Goal: Check status: Check status

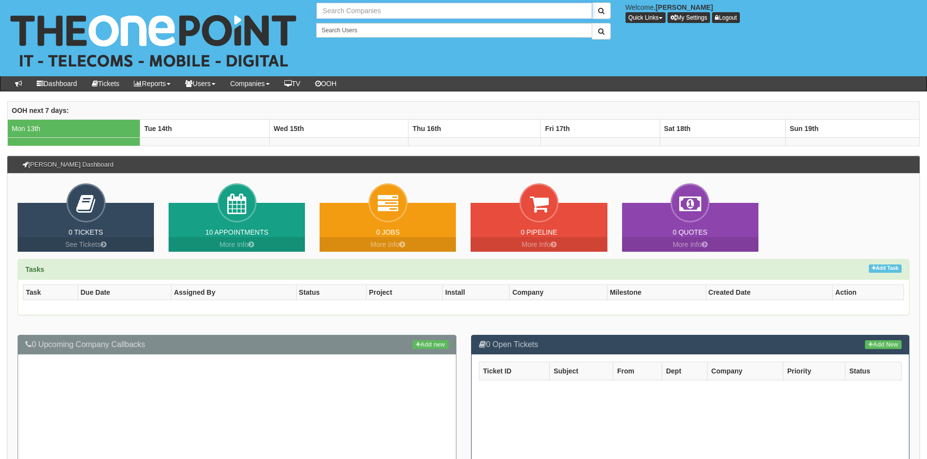
click at [379, 10] on input "text" at bounding box center [454, 10] width 276 height 17
click at [389, 9] on input "text" at bounding box center [454, 10] width 276 height 17
click at [376, 10] on input "text" at bounding box center [454, 10] width 276 height 17
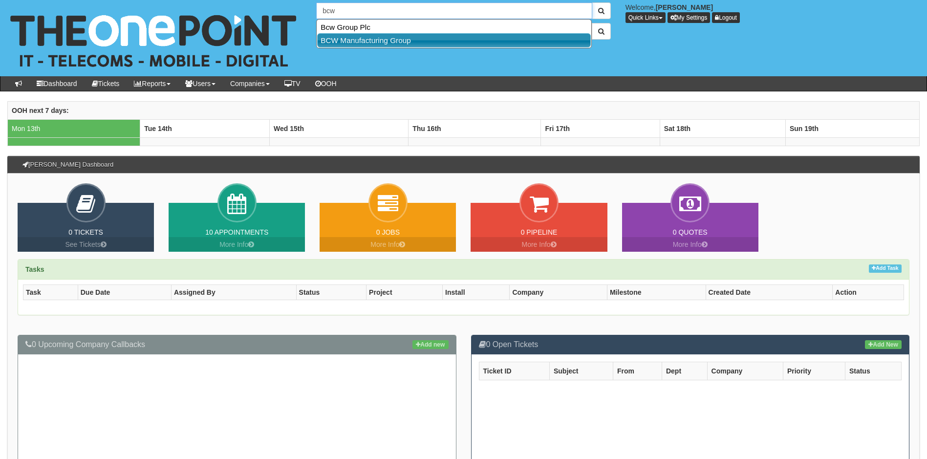
click at [357, 42] on link "BCW Manufacturing Group" at bounding box center [454, 40] width 274 height 14
type input "BCW Manufacturing Group"
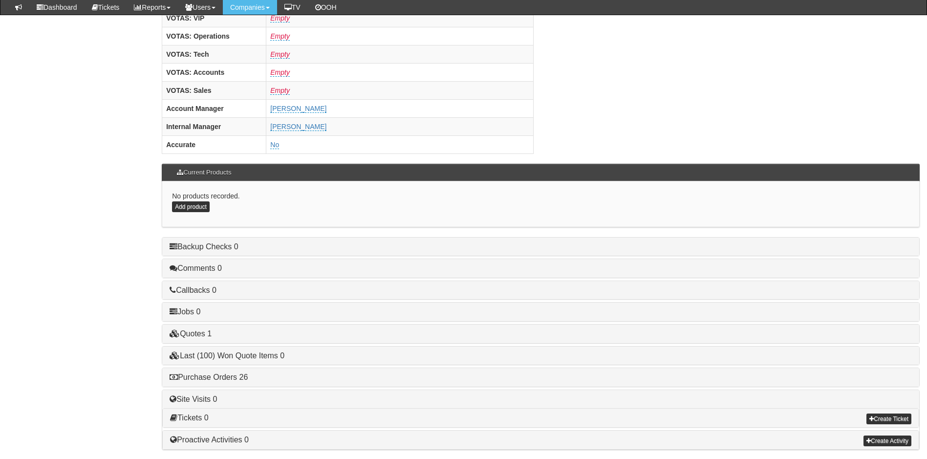
scroll to position [403, 0]
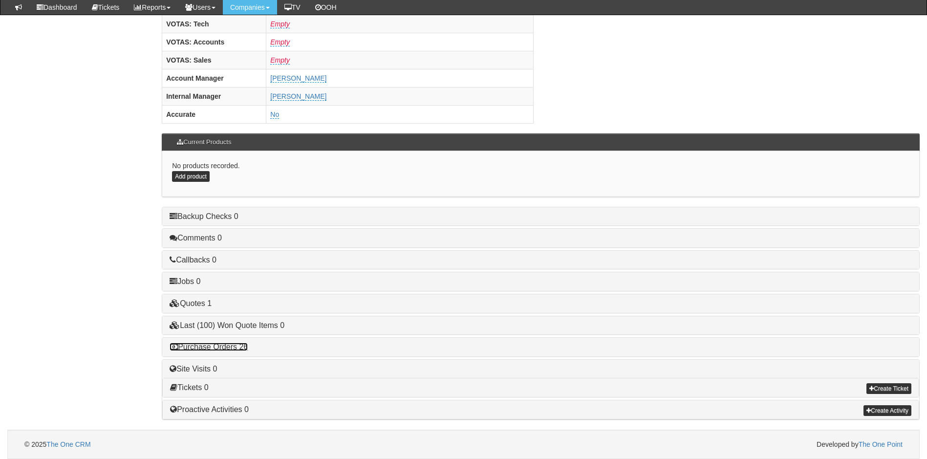
click at [224, 344] on link "Purchase Orders 26" at bounding box center [209, 347] width 78 height 8
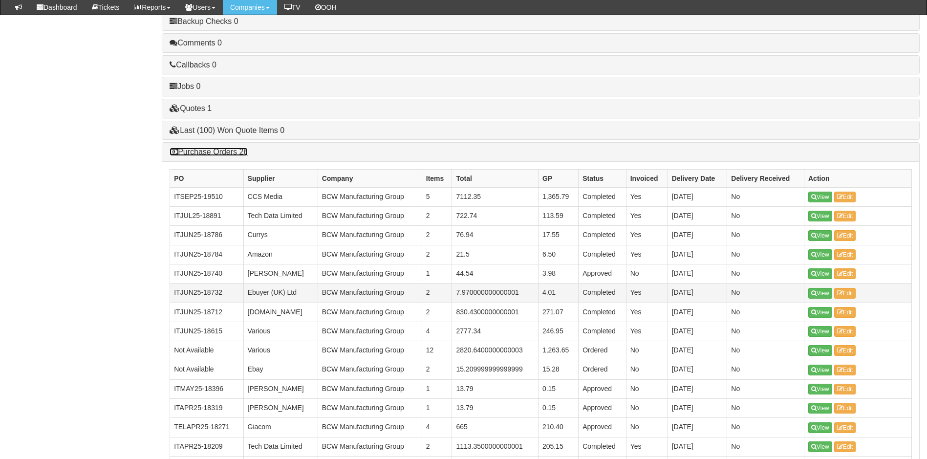
scroll to position [598, 0]
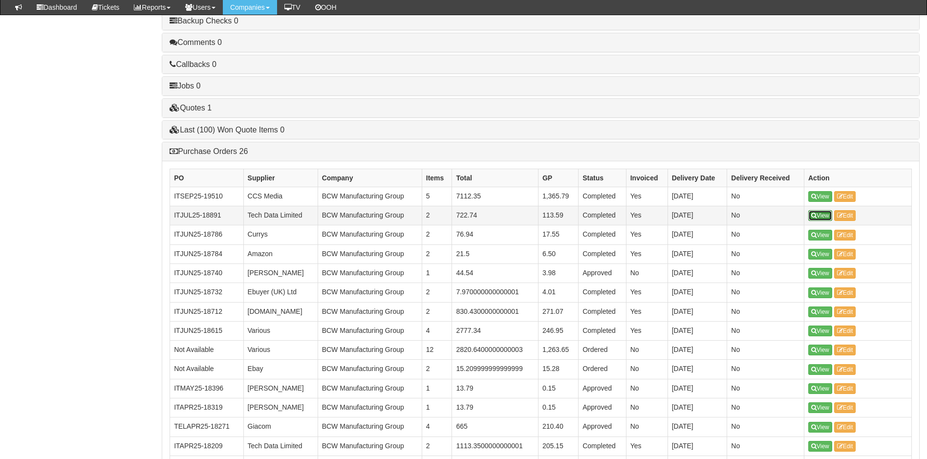
click at [820, 216] on link "View" at bounding box center [820, 215] width 24 height 11
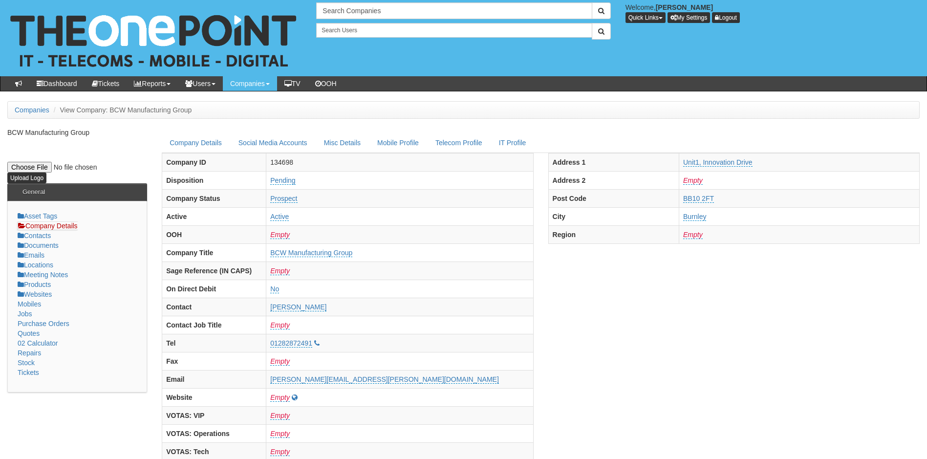
scroll to position [403, 0]
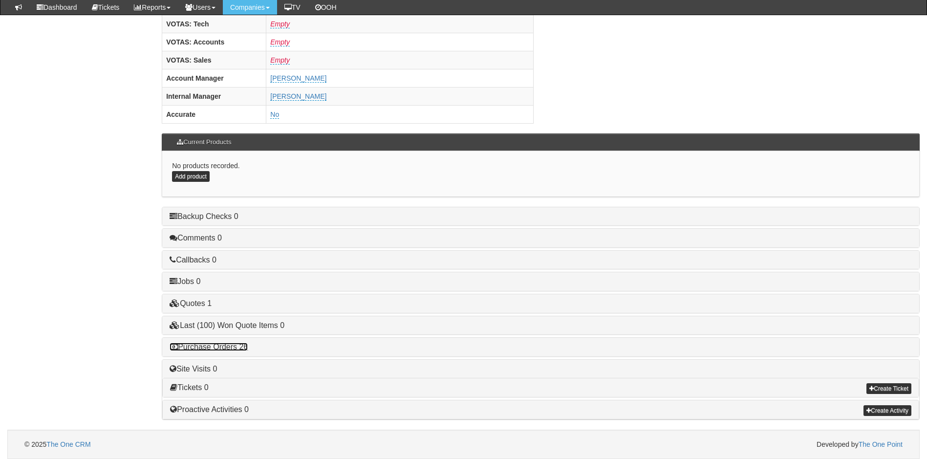
click at [230, 343] on link "Purchase Orders 26" at bounding box center [209, 347] width 78 height 8
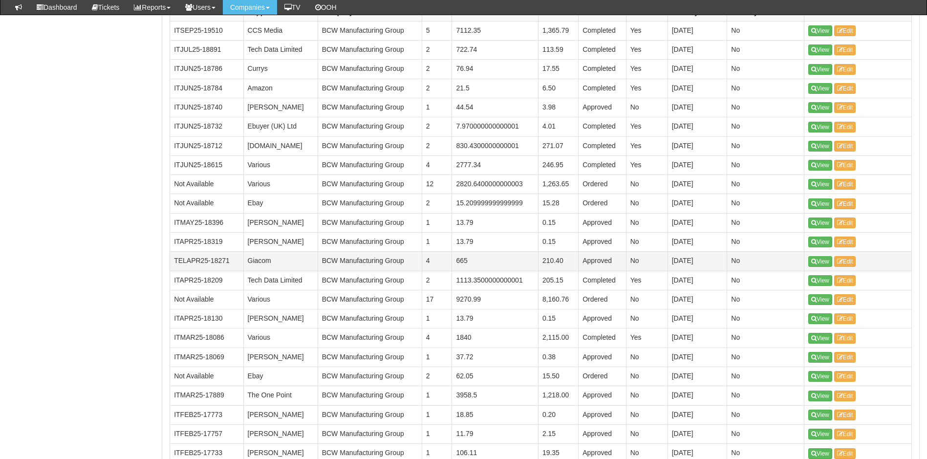
scroll to position [794, 0]
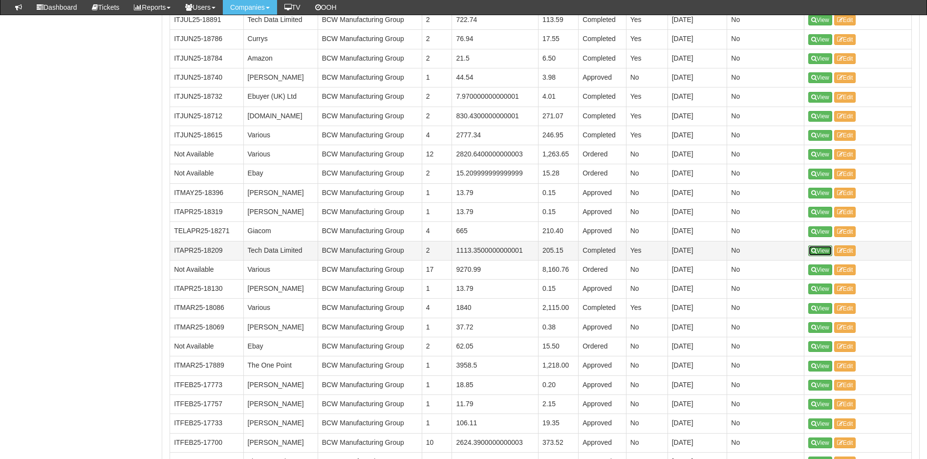
click at [824, 251] on link "View" at bounding box center [820, 250] width 24 height 11
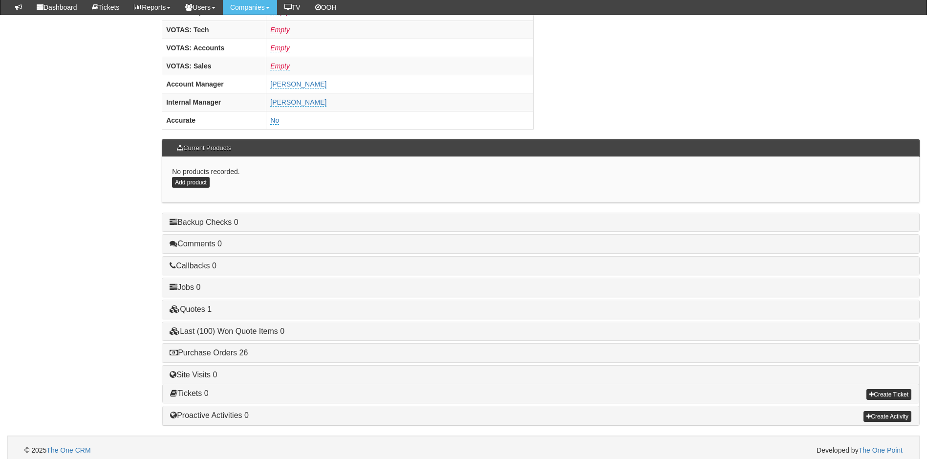
scroll to position [403, 0]
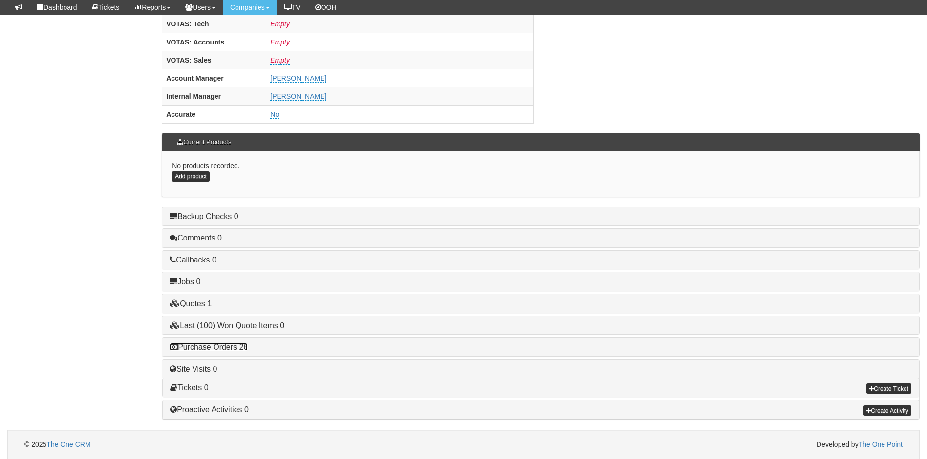
click at [202, 347] on link "Purchase Orders 26" at bounding box center [209, 347] width 78 height 8
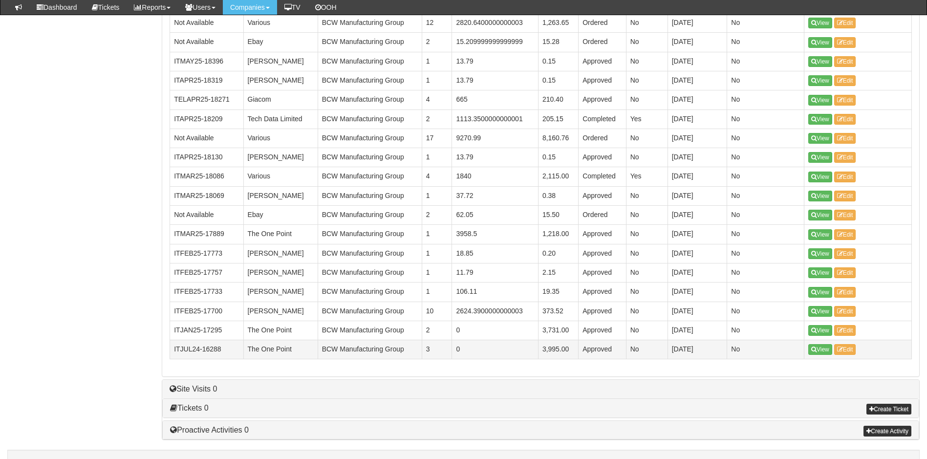
scroll to position [946, 0]
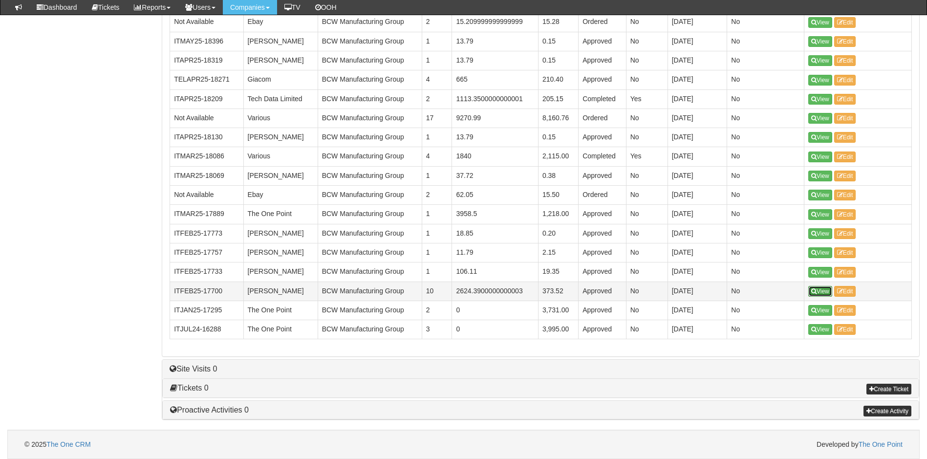
click at [819, 293] on link "View" at bounding box center [820, 291] width 24 height 11
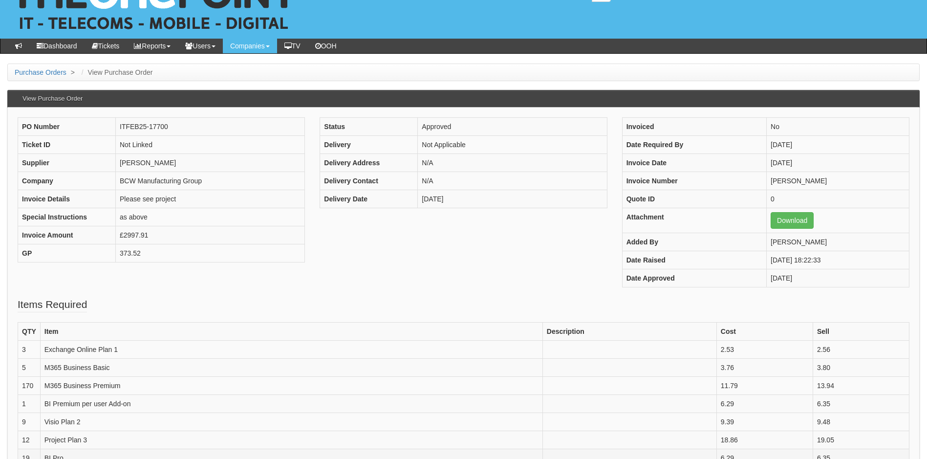
scroll to position [147, 0]
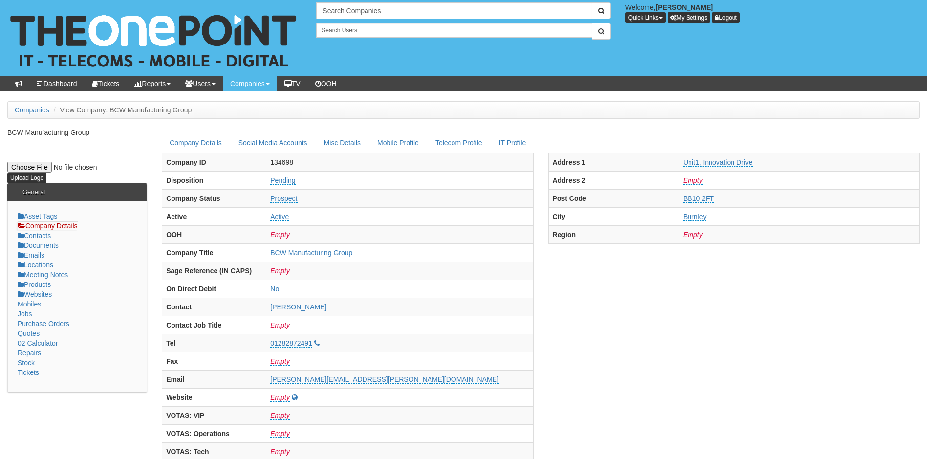
scroll to position [403, 0]
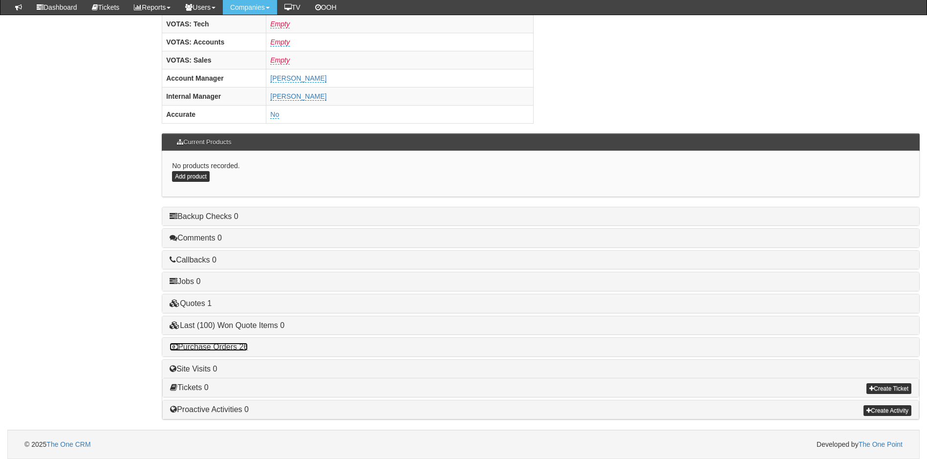
click at [208, 347] on link "Purchase Orders 26" at bounding box center [209, 347] width 78 height 8
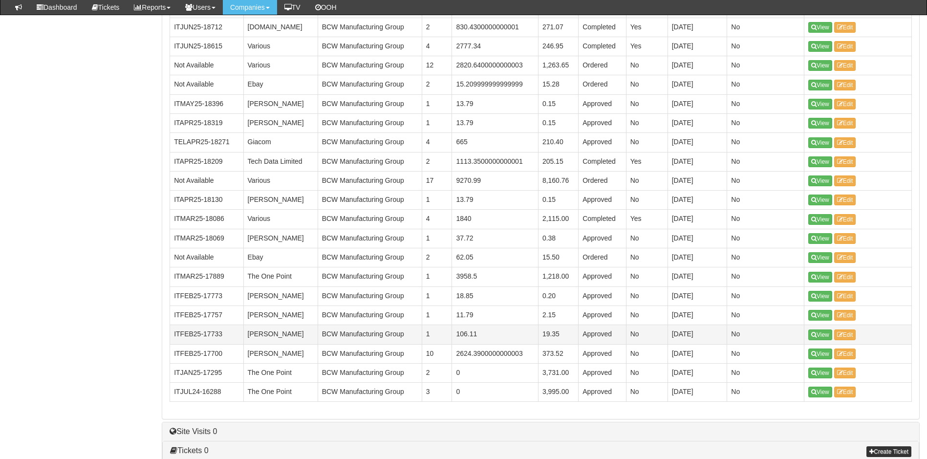
scroll to position [892, 0]
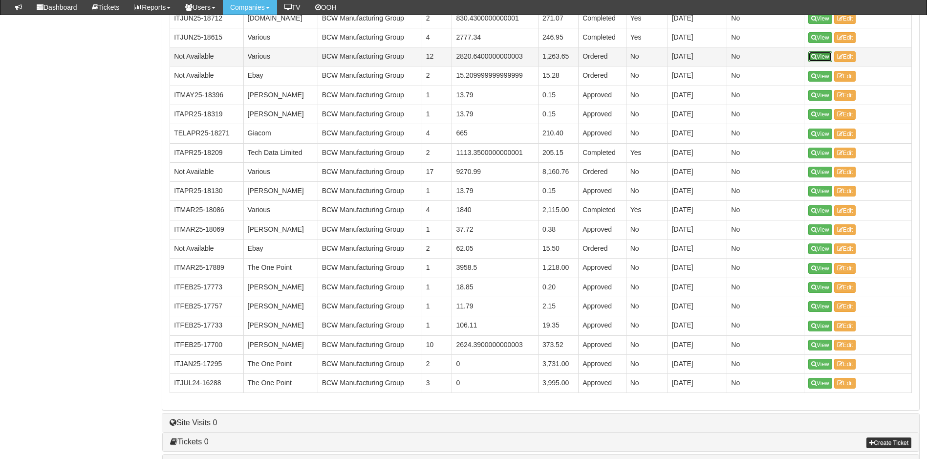
click at [817, 58] on link "View" at bounding box center [820, 56] width 24 height 11
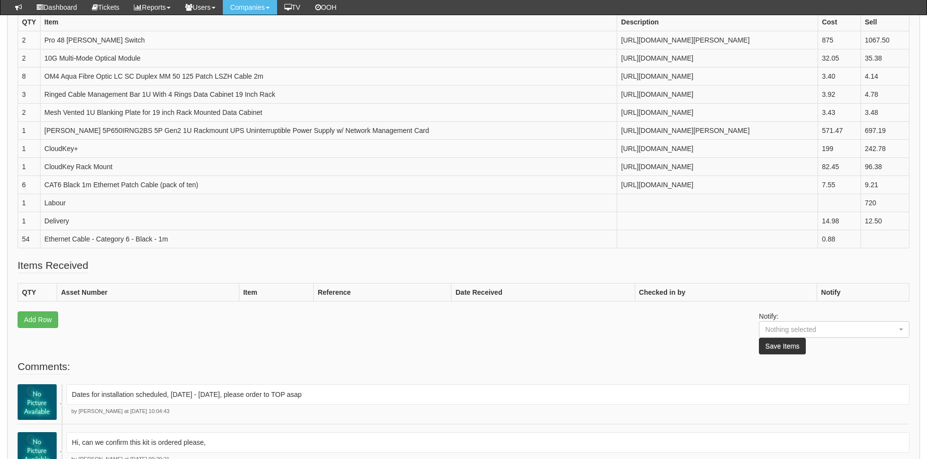
scroll to position [391, 0]
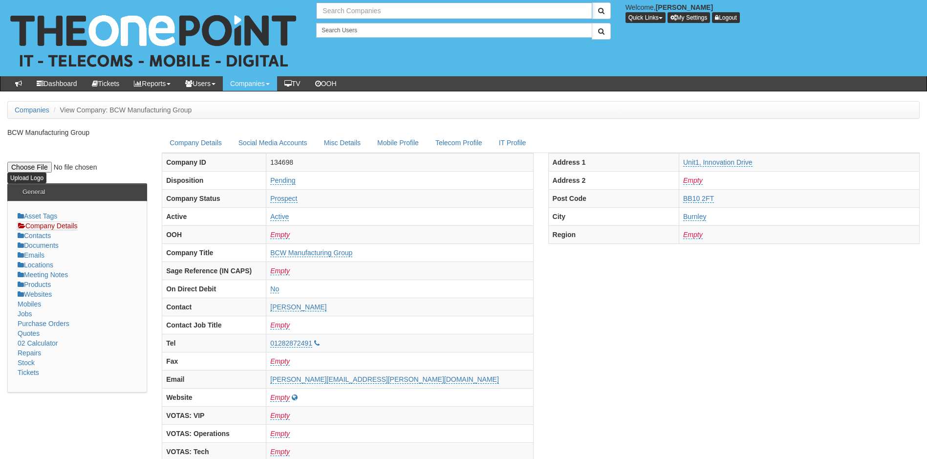
click at [370, 12] on input "text" at bounding box center [454, 10] width 276 height 17
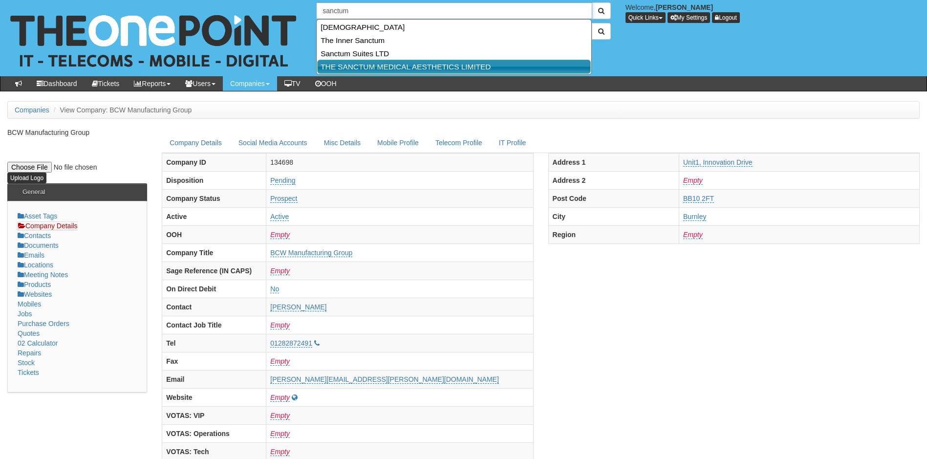
click at [396, 66] on link "THE SANCTUM MEDICAL AESTHETICS LIMITED" at bounding box center [454, 67] width 274 height 14
type input "THE SANCTUM MEDICAL AESTHETICS LIMITED"
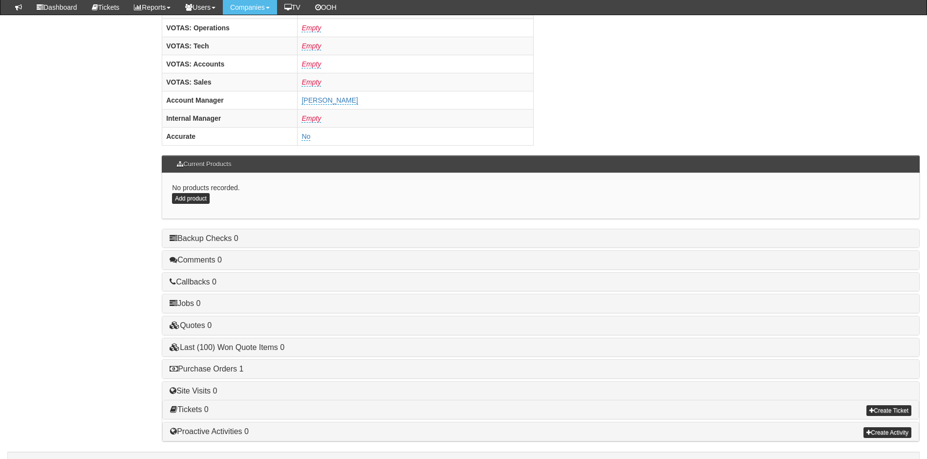
scroll to position [403, 0]
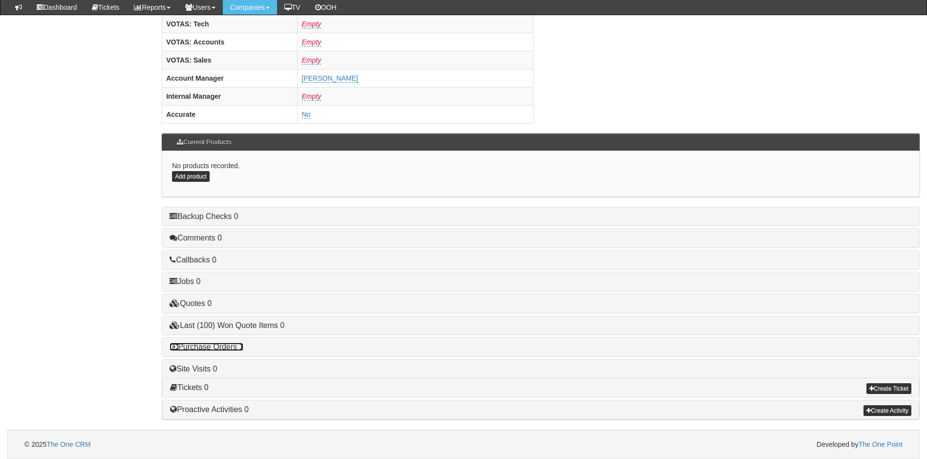
click at [229, 349] on link "Purchase Orders 1" at bounding box center [207, 347] width 74 height 8
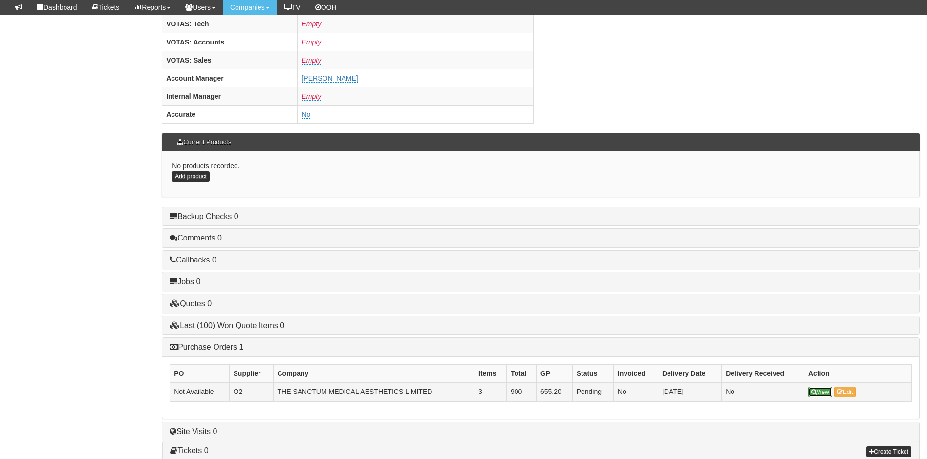
click at [819, 393] on link "View" at bounding box center [820, 392] width 24 height 11
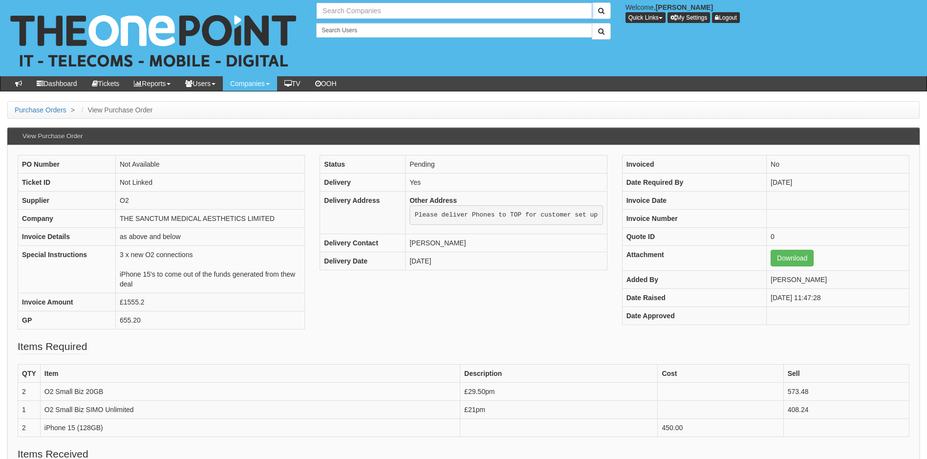
click at [346, 9] on input "text" at bounding box center [454, 10] width 276 height 17
click at [362, 27] on link "Premier Plant Engineering" at bounding box center [454, 27] width 274 height 14
type input "Premier Plant Engineering"
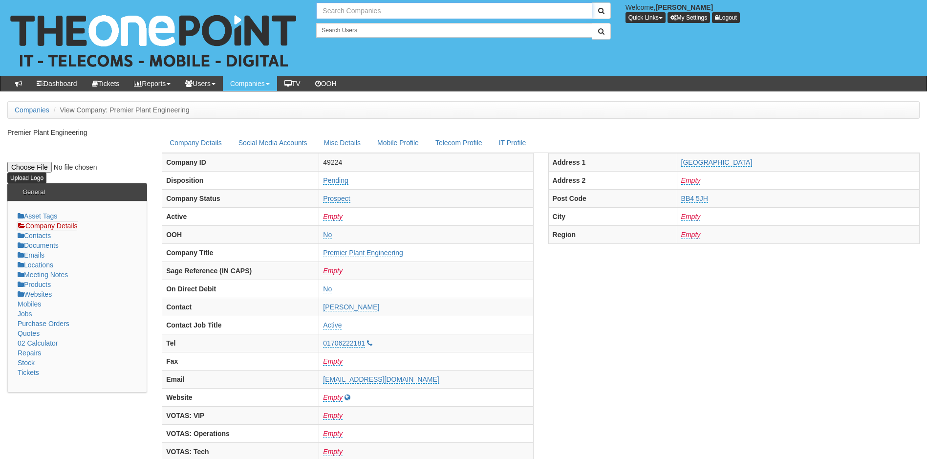
click at [352, 10] on input "text" at bounding box center [454, 10] width 276 height 17
click at [357, 14] on input "premier" at bounding box center [454, 10] width 276 height 17
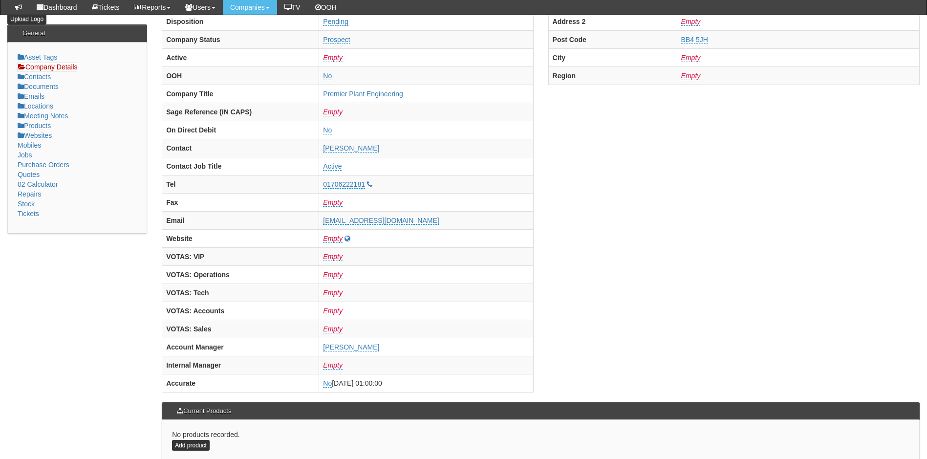
scroll to position [391, 0]
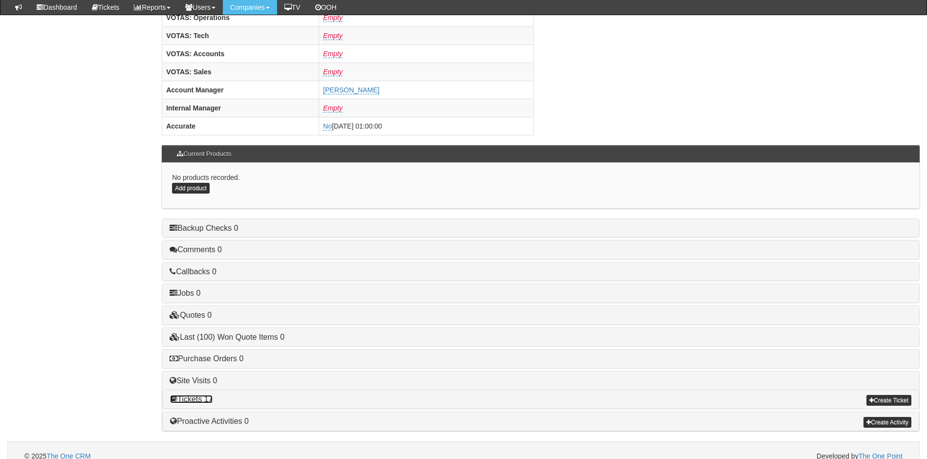
click at [207, 397] on link "Tickets 17" at bounding box center [191, 399] width 43 height 8
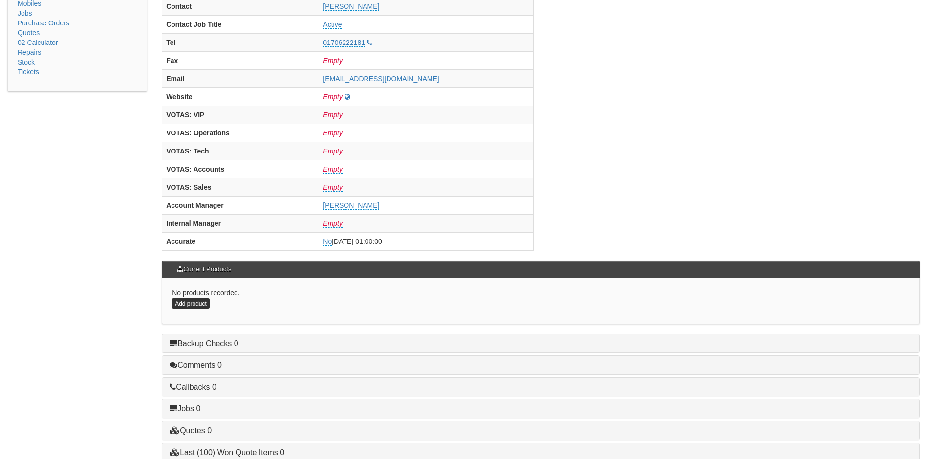
scroll to position [0, 0]
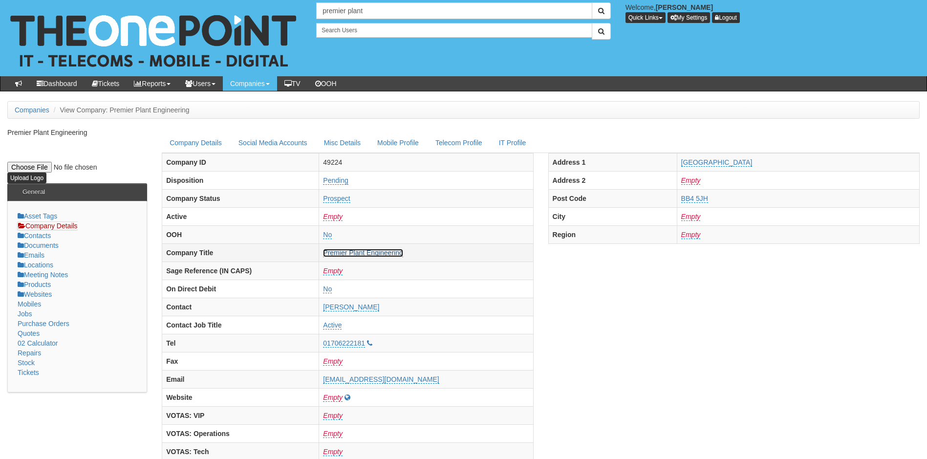
click at [372, 252] on link "Premier Plant Engineering" at bounding box center [363, 253] width 80 height 8
drag, startPoint x: 380, startPoint y: 5, endPoint x: 283, endPoint y: 2, distance: 96.3
click at [283, 2] on div "1 result is available, use up and down arrow keys to navigate. premier plant We…" at bounding box center [464, 38] width 942 height 76
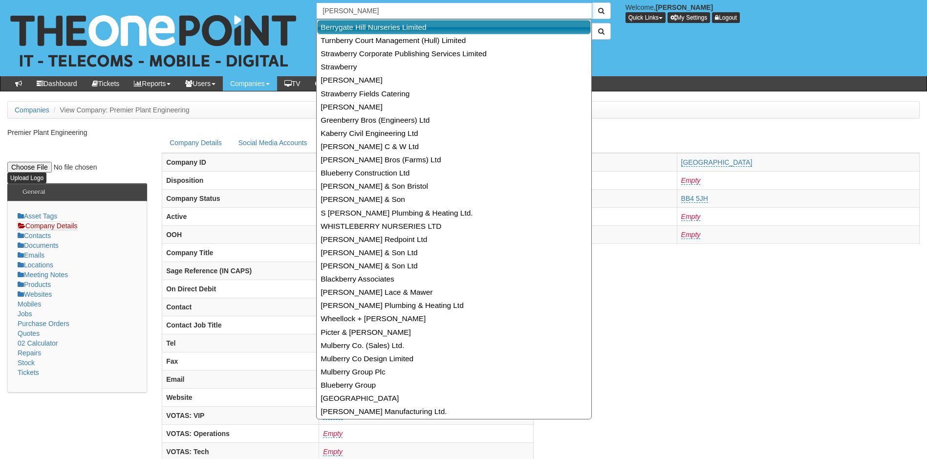
click at [408, 25] on link "Berrygate Hill Nurseries Limited" at bounding box center [454, 27] width 274 height 14
type input "Berrygate Hill Nurseries Limited"
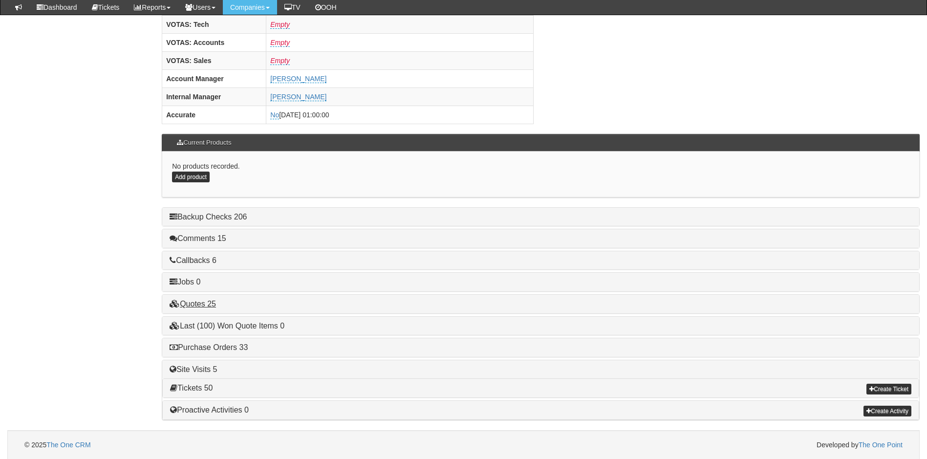
scroll to position [403, 0]
click at [233, 347] on link "Purchase Orders 33" at bounding box center [209, 347] width 78 height 8
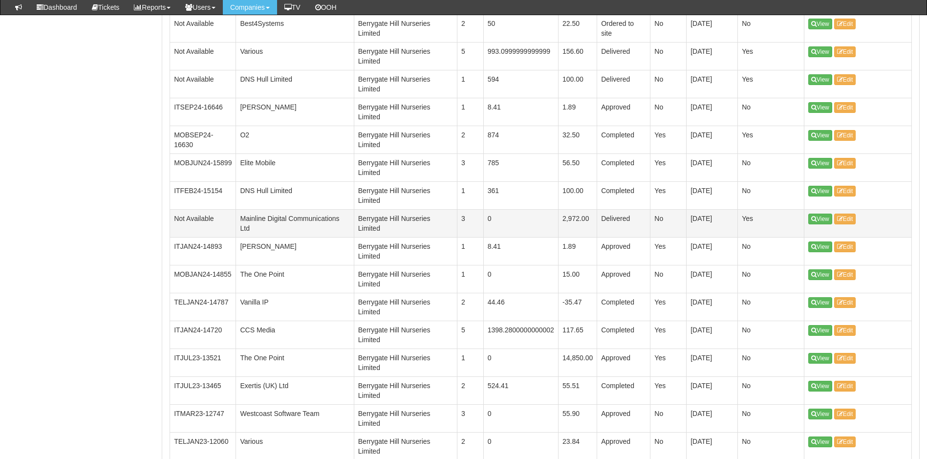
scroll to position [843, 0]
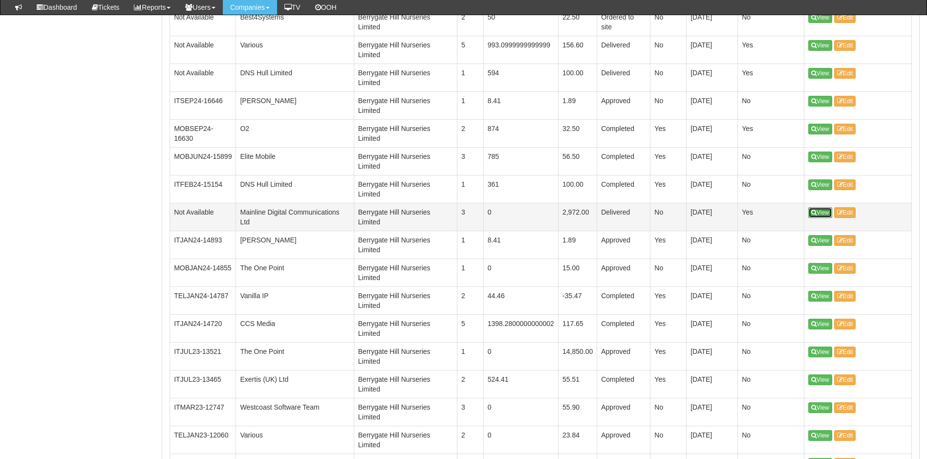
click at [826, 213] on link "View" at bounding box center [820, 212] width 24 height 11
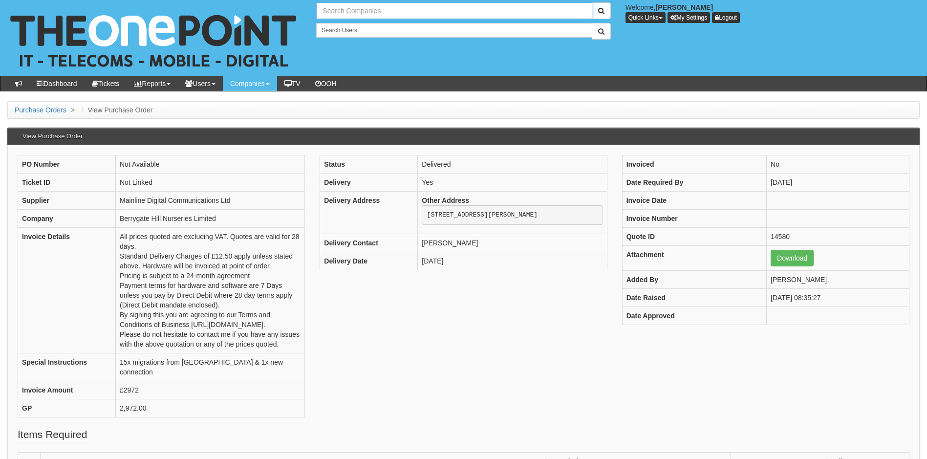
click at [351, 11] on input "text" at bounding box center [454, 10] width 276 height 17
click at [351, 26] on link "Canvasman Ltd" at bounding box center [454, 27] width 274 height 14
type input "Canvasman Ltd"
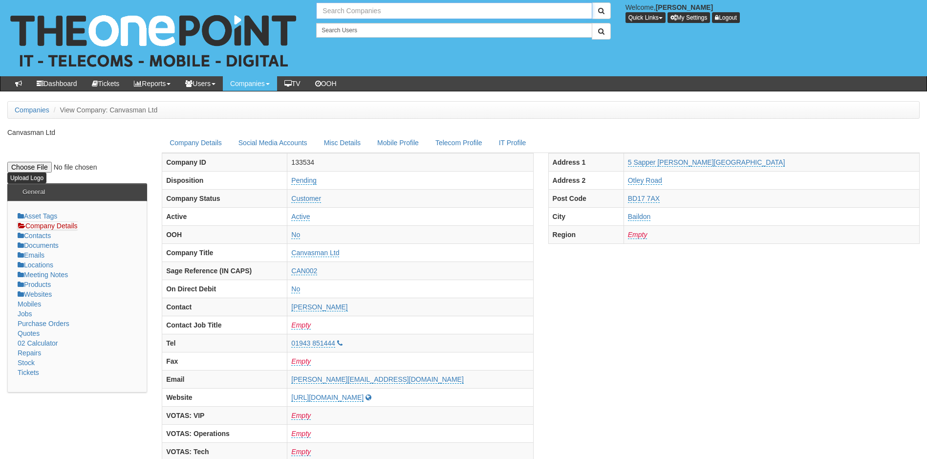
click at [366, 10] on input "text" at bounding box center [454, 10] width 276 height 17
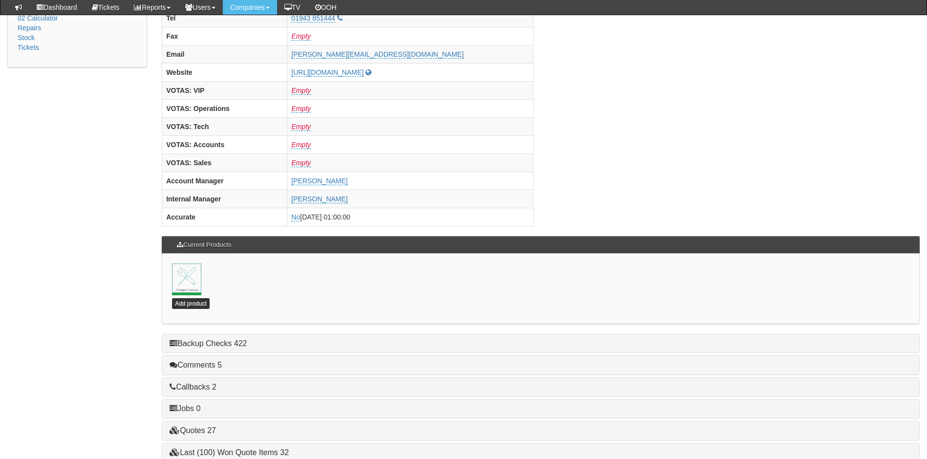
scroll to position [391, 0]
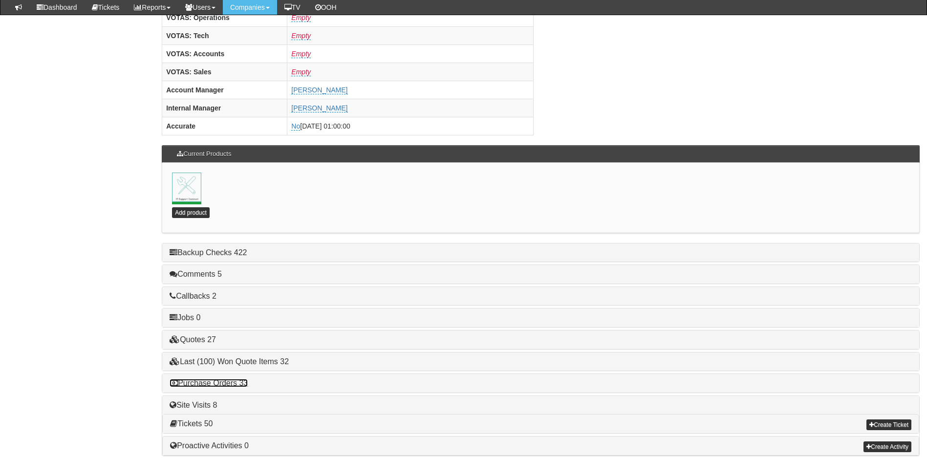
type input "Search Companies"
click at [205, 386] on link "Purchase Orders 33" at bounding box center [209, 383] width 78 height 8
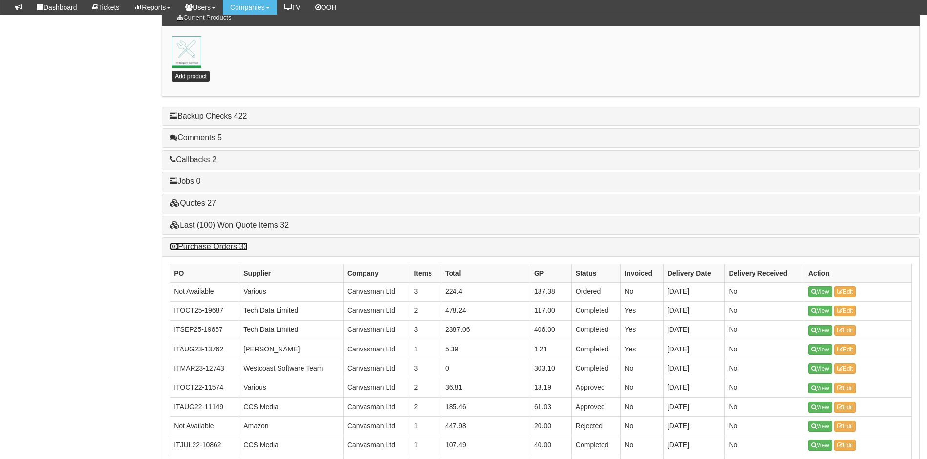
scroll to position [538, 0]
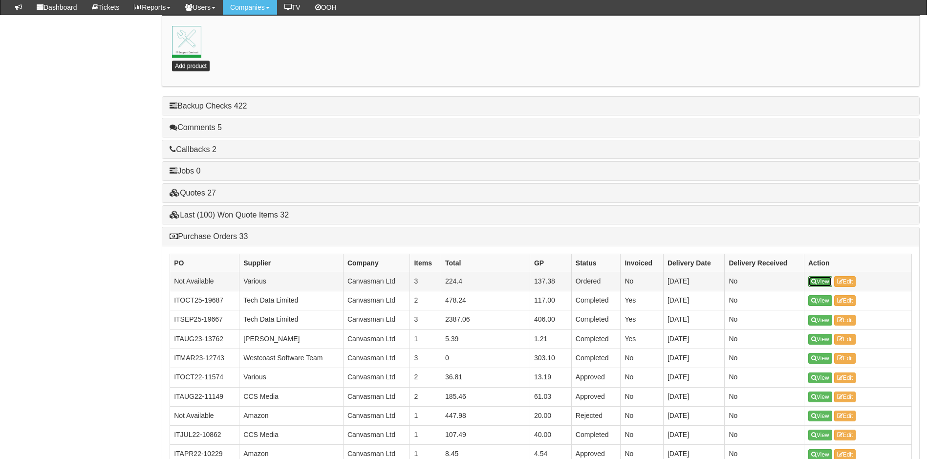
click at [814, 277] on link "View" at bounding box center [820, 281] width 24 height 11
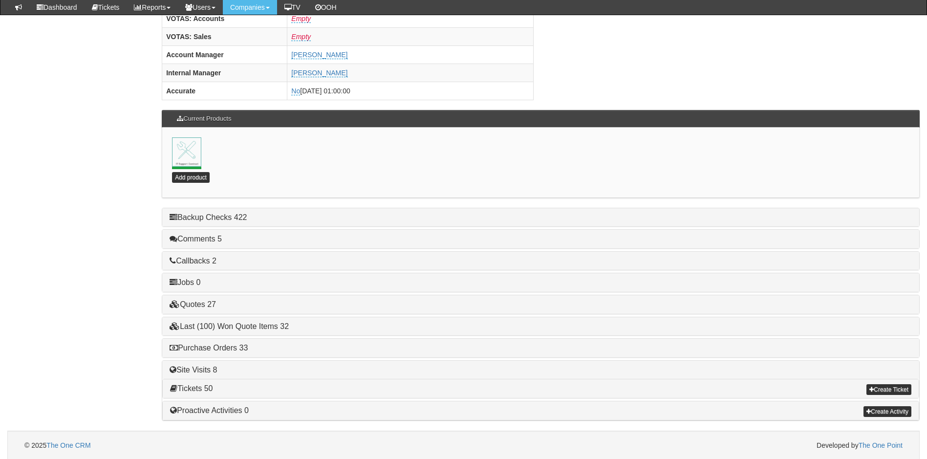
scroll to position [427, 0]
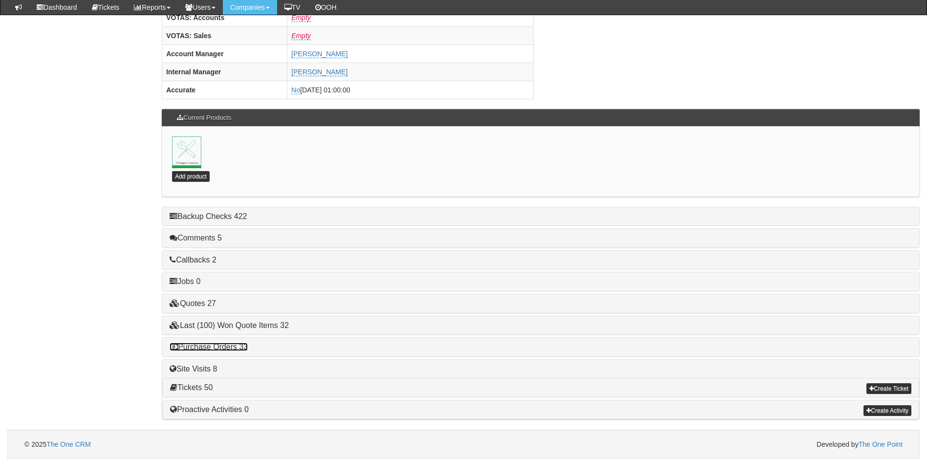
click at [224, 348] on link "Purchase Orders 33" at bounding box center [209, 347] width 78 height 8
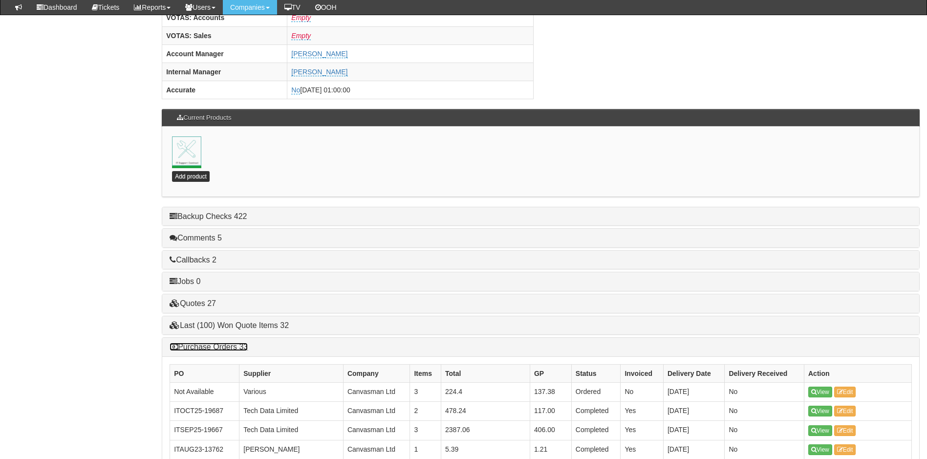
scroll to position [525, 0]
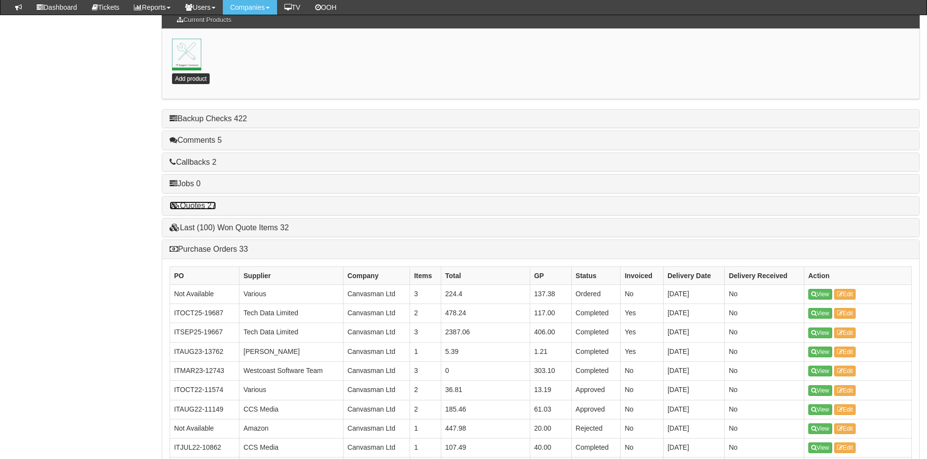
click at [208, 205] on link "Quotes 27" at bounding box center [193, 205] width 46 height 8
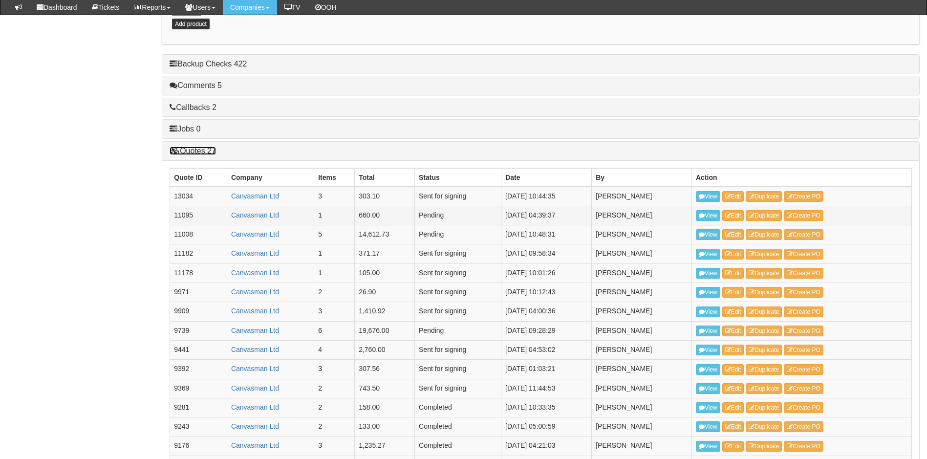
scroll to position [427, 0]
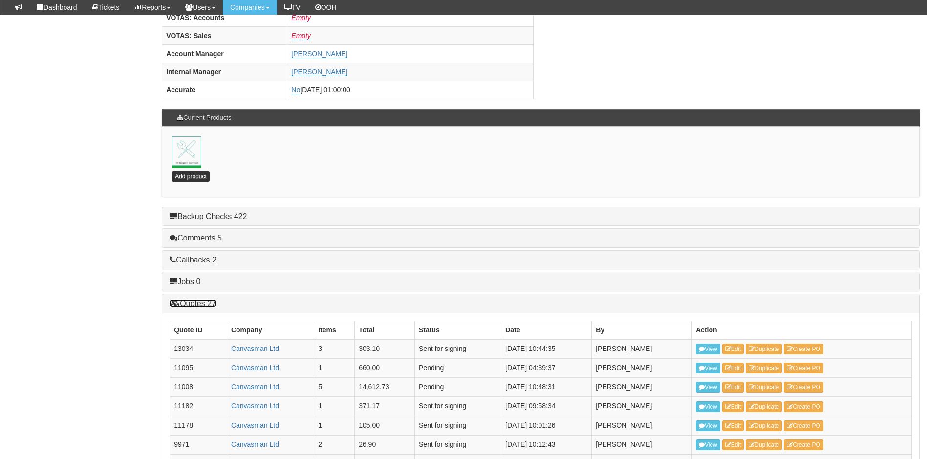
click at [202, 304] on link "Quotes 27" at bounding box center [193, 303] width 46 height 8
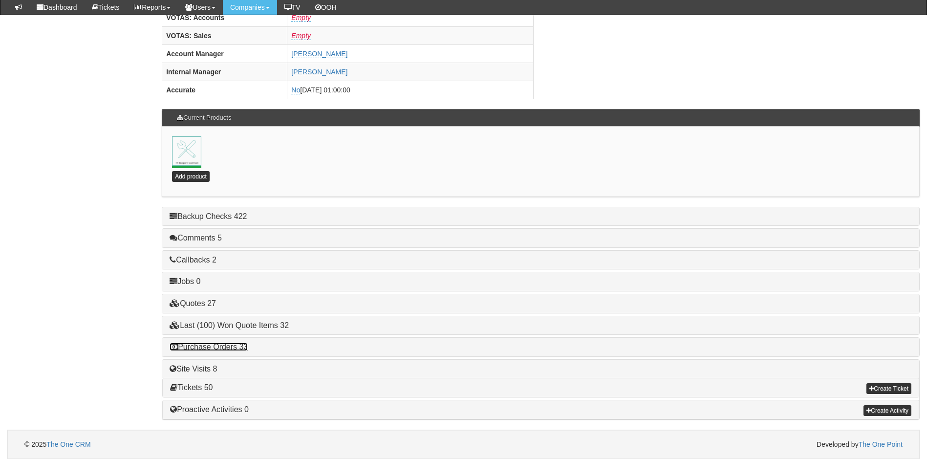
click at [203, 348] on link "Purchase Orders 33" at bounding box center [209, 347] width 78 height 8
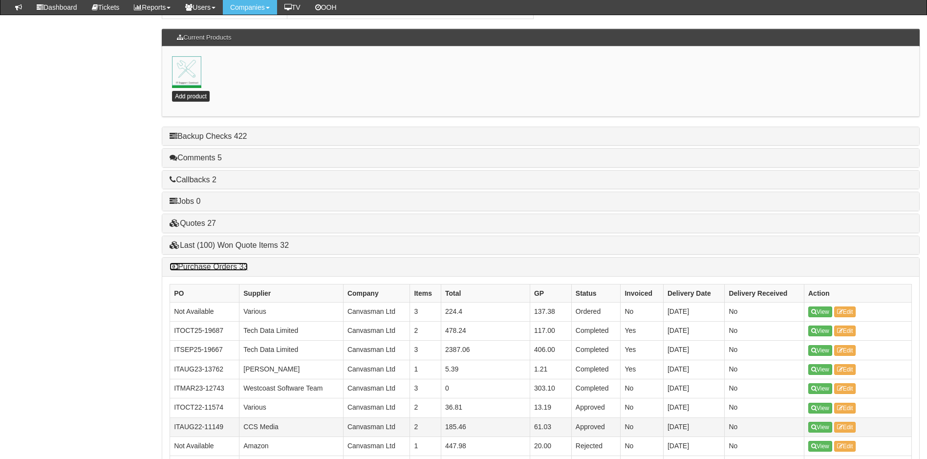
scroll to position [525, 0]
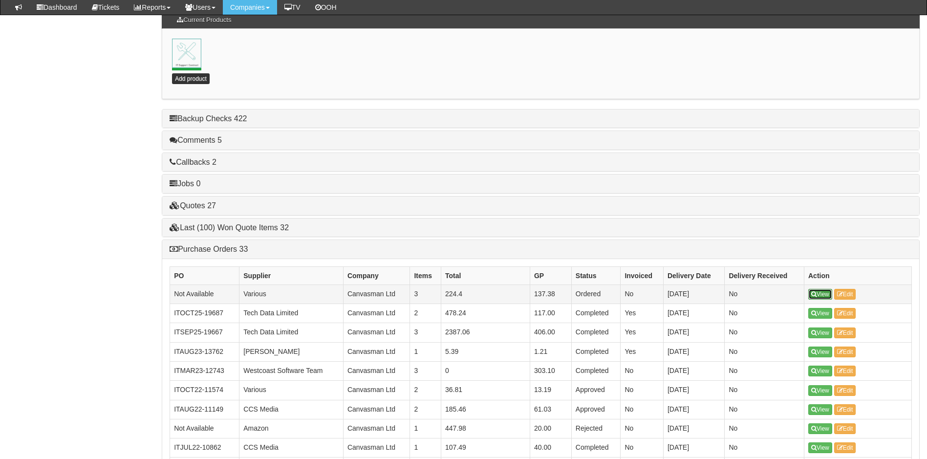
click at [820, 292] on link "View" at bounding box center [820, 294] width 24 height 11
